Goal: Register for event/course

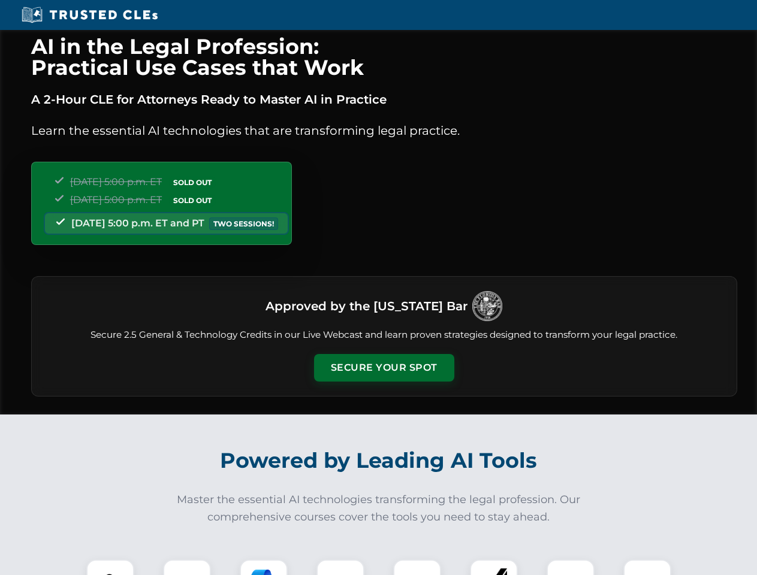
click at [383, 368] on button "Secure Your Spot" at bounding box center [384, 368] width 140 height 28
click at [110, 567] on img at bounding box center [110, 583] width 35 height 35
